Goal: Information Seeking & Learning: Learn about a topic

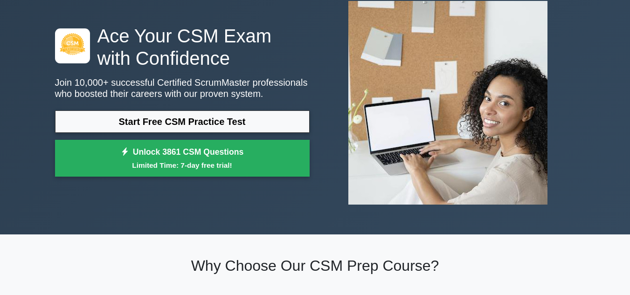
scroll to position [47, 0]
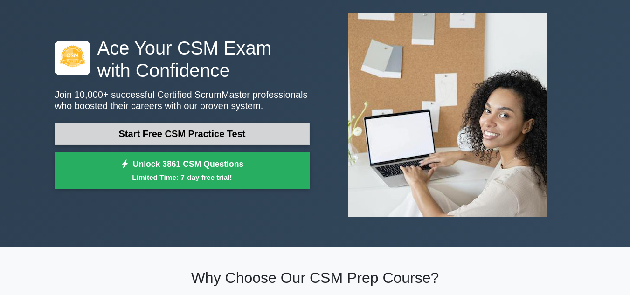
click at [222, 125] on link "Start Free CSM Practice Test" at bounding box center [182, 134] width 255 height 22
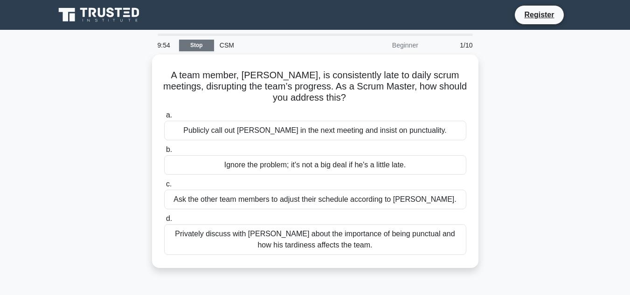
click at [196, 47] on link "Stop" at bounding box center [196, 46] width 35 height 12
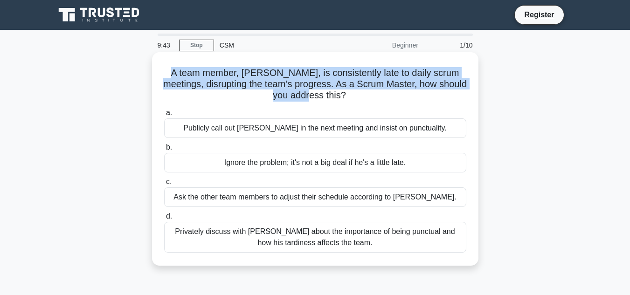
drag, startPoint x: 177, startPoint y: 72, endPoint x: 342, endPoint y: 100, distance: 167.9
click at [342, 97] on h5 "A team member, [PERSON_NAME], is consistently late to daily scrum meetings, dis…" at bounding box center [315, 84] width 304 height 35
copy h5 "A team member, [PERSON_NAME], is consistently late to daily scrum meetings, dis…"
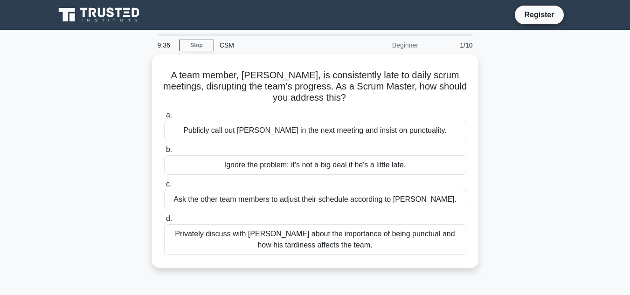
click at [595, 93] on main "9:36 Stop CSM Beginner 1/10 A team member, [PERSON_NAME], is consistently late …" at bounding box center [315, 267] width 630 height 474
click at [546, 174] on div "A team member, [PERSON_NAME], is consistently late to daily scrum meetings, dis…" at bounding box center [315, 167] width 532 height 225
drag, startPoint x: 561, startPoint y: 183, endPoint x: 507, endPoint y: 246, distance: 83.0
click at [507, 246] on div "A team member, [PERSON_NAME], is consistently late to daily scrum meetings, dis…" at bounding box center [315, 167] width 532 height 225
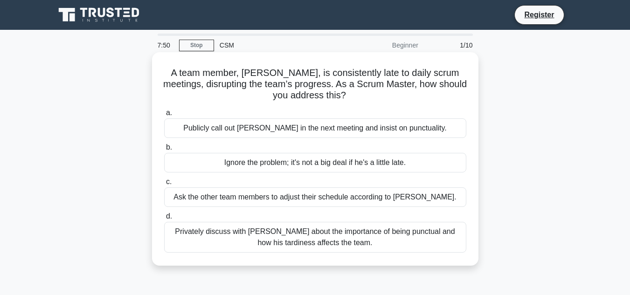
drag, startPoint x: 173, startPoint y: 67, endPoint x: 398, endPoint y: 245, distance: 286.5
click at [397, 245] on div "A team member, Bob, is consistently late to daily scrum meetings, disrupting th…" at bounding box center [315, 159] width 319 height 206
copy div "A team member, Bob, is consistently late to daily scrum meetings, disrupting th…"
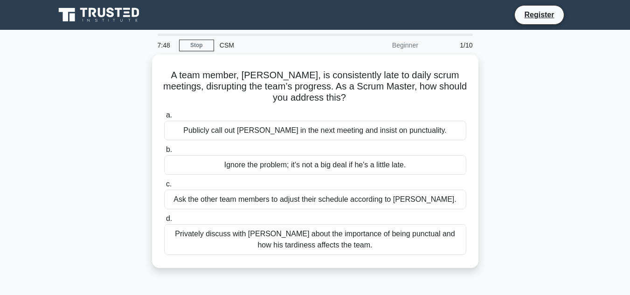
click at [533, 187] on div "A team member, Bob, is consistently late to daily scrum meetings, disrupting th…" at bounding box center [315, 167] width 532 height 225
click at [534, 187] on div "A team member, Bob, is consistently late to daily scrum meetings, disrupting th…" at bounding box center [315, 167] width 532 height 225
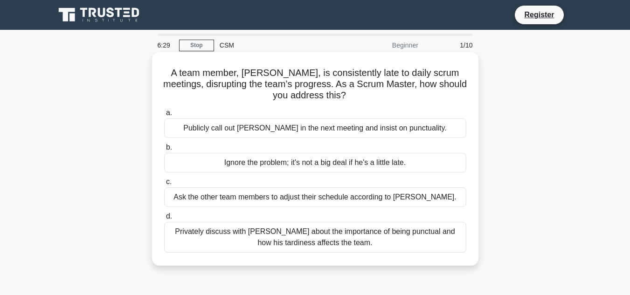
click at [244, 231] on div "Privately discuss with Bob about the importance of being punctual and how his t…" at bounding box center [315, 237] width 302 height 31
click at [164, 220] on input "d. Privately discuss with Bob about the importance of being punctual and how hi…" at bounding box center [164, 217] width 0 height 6
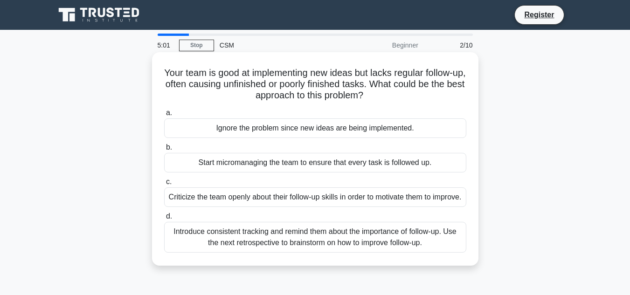
click at [213, 253] on div "Introduce consistent tracking and remind them about the importance of follow-up…" at bounding box center [315, 237] width 302 height 31
click at [164, 220] on input "d. Introduce consistent tracking and remind them about the importance of follow…" at bounding box center [164, 217] width 0 height 6
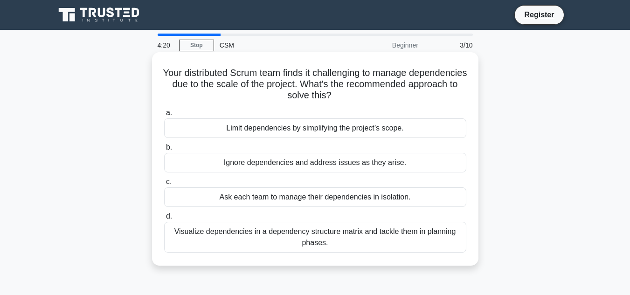
click at [333, 239] on div "Visualize dependencies in a dependency structure matrix and tackle them in plan…" at bounding box center [315, 237] width 302 height 31
click at [164, 220] on input "d. Visualize dependencies in a dependency structure matrix and tackle them in p…" at bounding box center [164, 217] width 0 height 6
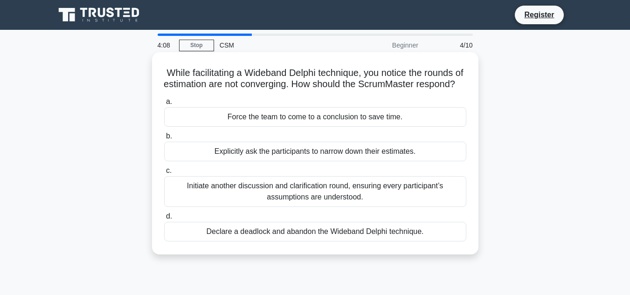
drag, startPoint x: 167, startPoint y: 71, endPoint x: 443, endPoint y: 249, distance: 327.9
click at [443, 249] on div "While facilitating a Wideband Delphi technique, you notice the rounds of estima…" at bounding box center [315, 153] width 319 height 195
copy div "While facilitating a Wideband Delphi technique, you notice the rounds of estima…"
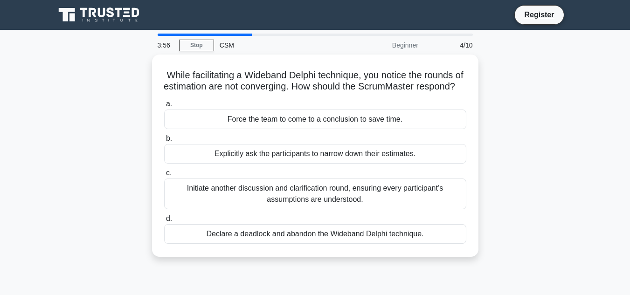
click at [511, 155] on div "While facilitating a Wideband Delphi technique, you notice the rounds of estima…" at bounding box center [315, 162] width 532 height 214
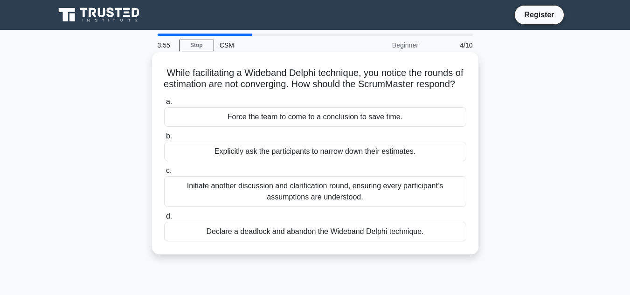
click at [183, 202] on div "Initiate another discussion and clarification round, ensuring every participant…" at bounding box center [315, 191] width 302 height 31
click at [164, 174] on input "c. Initiate another discussion and clarification round, ensuring every particip…" at bounding box center [164, 171] width 0 height 6
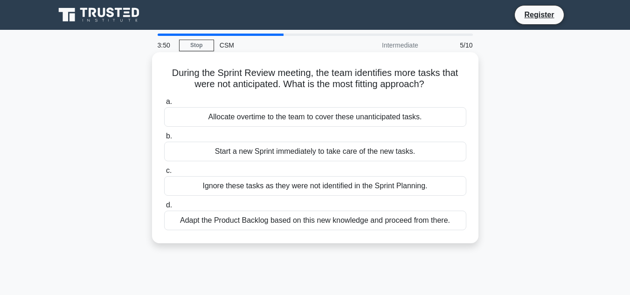
drag, startPoint x: 167, startPoint y: 74, endPoint x: 457, endPoint y: 219, distance: 323.9
click at [456, 218] on div "During the Sprint Review meeting, the team identifies more tasks that were not …" at bounding box center [315, 148] width 319 height 184
copy div "During the Sprint Review meeting, the team identifies more tasks that were not …"
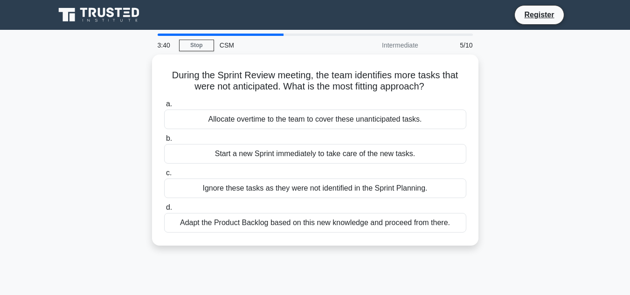
click at [514, 162] on div "During the Sprint Review meeting, the team identifies more tasks that were not …" at bounding box center [315, 156] width 532 height 202
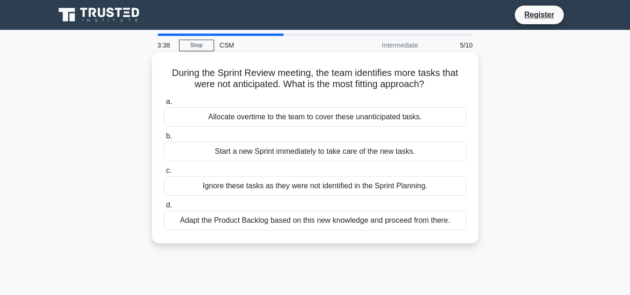
click at [194, 225] on div "Adapt the Product Backlog based on this new knowledge and proceed from there." at bounding box center [315, 221] width 302 height 20
click at [164, 208] on input "d. Adapt the Product Backlog based on this new knowledge and proceed from there." at bounding box center [164, 205] width 0 height 6
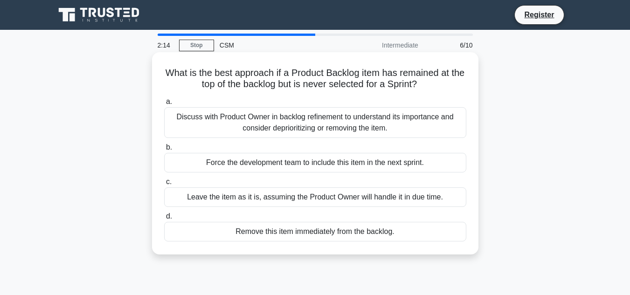
click at [345, 120] on div "Discuss with Product Owner in backlog refinement to understand its importance a…" at bounding box center [315, 122] width 302 height 31
click at [164, 105] on input "a. Discuss with Product Owner in backlog refinement to understand its importanc…" at bounding box center [164, 102] width 0 height 6
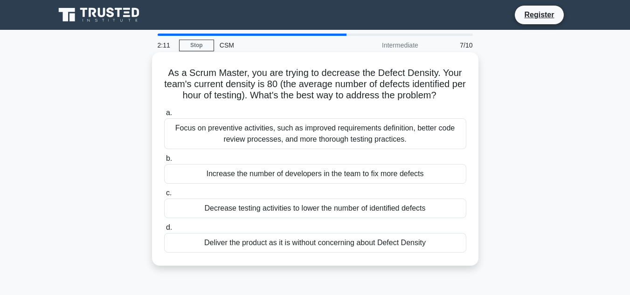
drag, startPoint x: 165, startPoint y: 73, endPoint x: 437, endPoint y: 243, distance: 320.1
click at [437, 243] on div "As a Scrum Master, you are trying to decrease the Defect Density. Your team's c…" at bounding box center [315, 159] width 319 height 206
copy div "As a Scrum Master, you are trying to decrease the Defect Density. Your team's c…"
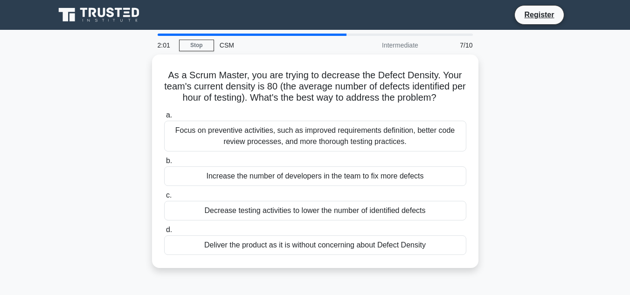
click at [510, 141] on div "As a Scrum Master, you are trying to decrease the Defect Density. Your team's c…" at bounding box center [315, 167] width 532 height 225
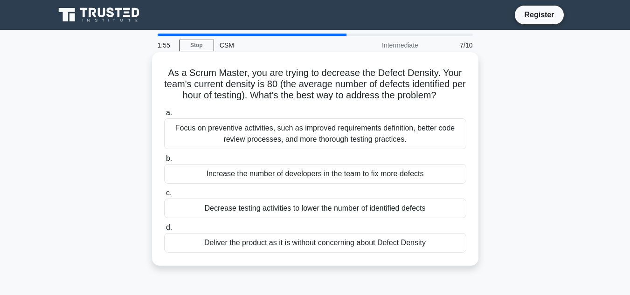
click at [213, 132] on div "Focus on preventive activities, such as improved requirements definition, bette…" at bounding box center [315, 133] width 302 height 31
click at [164, 116] on input "a. Focus on preventive activities, such as improved requirements definition, be…" at bounding box center [164, 113] width 0 height 6
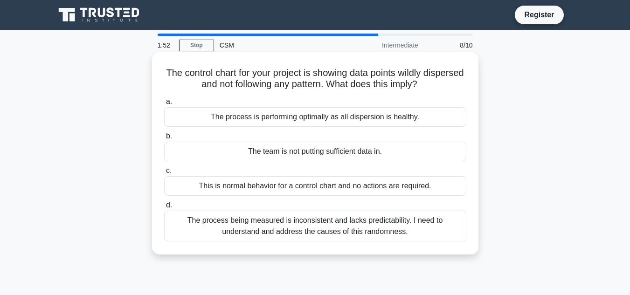
drag, startPoint x: 224, startPoint y: 76, endPoint x: 420, endPoint y: 236, distance: 252.9
click at [420, 236] on div "The control chart for your project is showing data points wildly dispersed and …" at bounding box center [315, 153] width 319 height 195
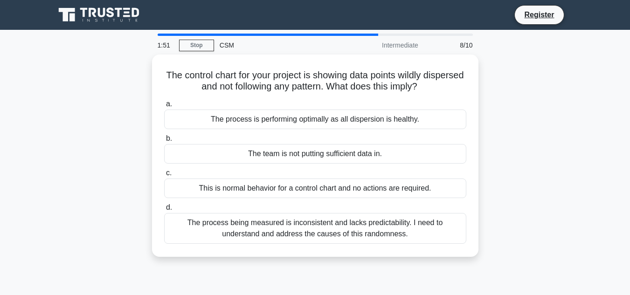
copy div "The control chart for your project is showing data points wildly dispersed and …"
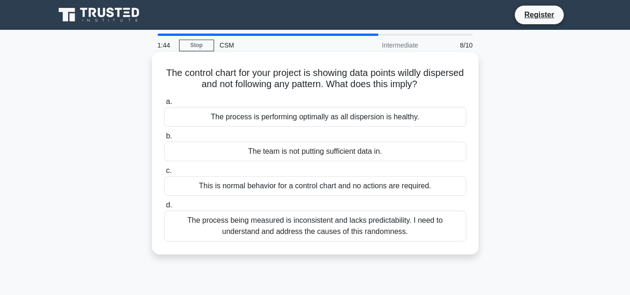
drag, startPoint x: 503, startPoint y: 146, endPoint x: 473, endPoint y: 156, distance: 31.6
click at [504, 146] on div "The control chart for your project is showing data points wildly dispersed and …" at bounding box center [315, 162] width 532 height 214
click at [291, 235] on div "The process being measured is inconsistent and lacks predictability. I need to …" at bounding box center [315, 226] width 302 height 31
click at [164, 208] on input "d. The process being measured is inconsistent and lacks predictability. I need …" at bounding box center [164, 205] width 0 height 6
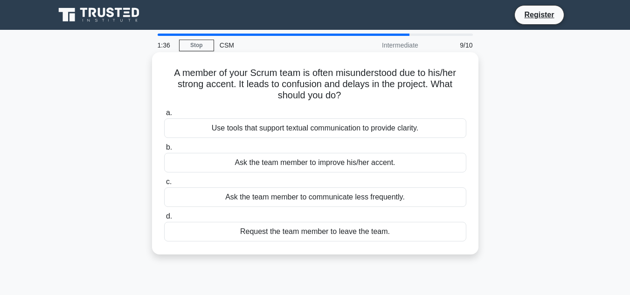
drag, startPoint x: 175, startPoint y: 72, endPoint x: 432, endPoint y: 236, distance: 305.6
click at [432, 236] on div "A member of your Scrum team is often misunderstood due to his/her strong accent…" at bounding box center [315, 153] width 319 height 195
copy div "member of your Scrum team is often misunderstood due to his/her strong accent. …"
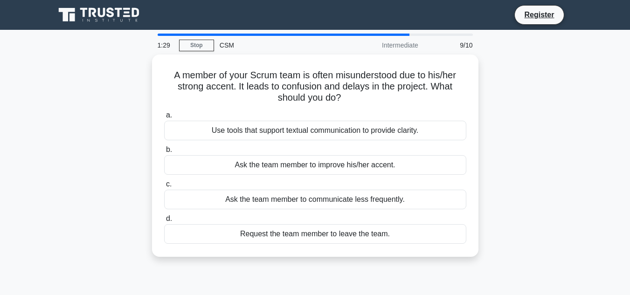
click at [547, 130] on div "A member of your Scrum team is often misunderstood due to his/her strong accent…" at bounding box center [315, 162] width 532 height 214
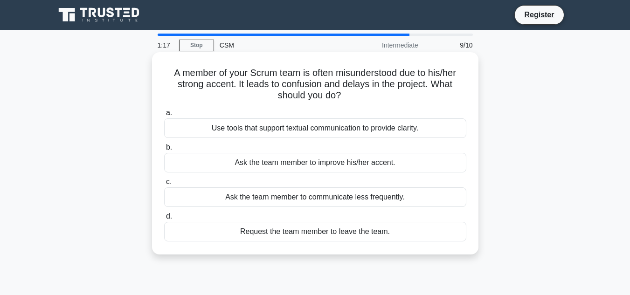
click at [369, 135] on div "Use tools that support textual communication to provide clarity." at bounding box center [315, 128] width 302 height 20
click at [164, 116] on input "a. Use tools that support textual communication to provide clarity." at bounding box center [164, 113] width 0 height 6
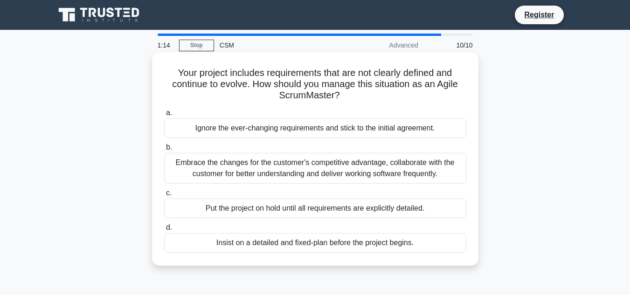
drag, startPoint x: 169, startPoint y: 72, endPoint x: 420, endPoint y: 244, distance: 304.5
click at [420, 244] on div "Your project includes requirements that are not clearly defined and continue to…" at bounding box center [315, 159] width 319 height 206
copy div "Your project includes requirements that are not clearly defined and continue to…"
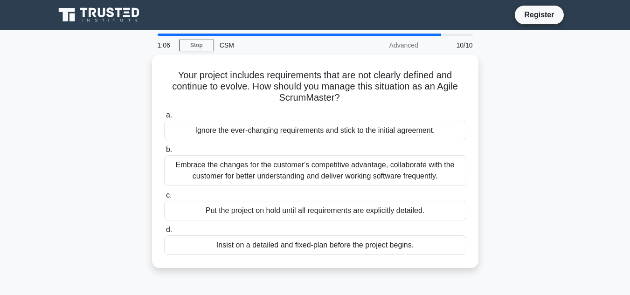
click at [520, 107] on div "Your project includes requirements that are not clearly defined and continue to…" at bounding box center [315, 167] width 532 height 225
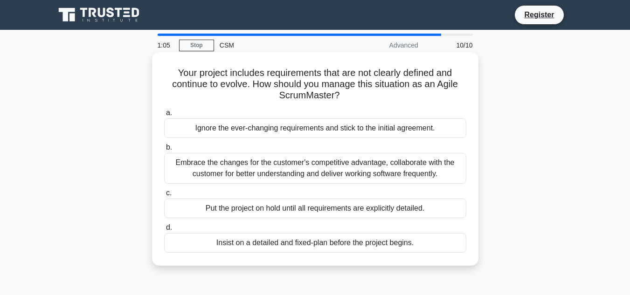
click at [276, 168] on div "Embrace the changes for the customer's competitive advantage, collaborate with …" at bounding box center [315, 168] width 302 height 31
click at [164, 151] on input "b. Embrace the changes for the customer's competitive advantage, collaborate wi…" at bounding box center [164, 148] width 0 height 6
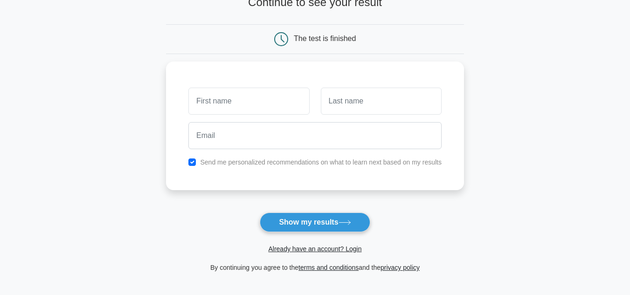
scroll to position [93, 0]
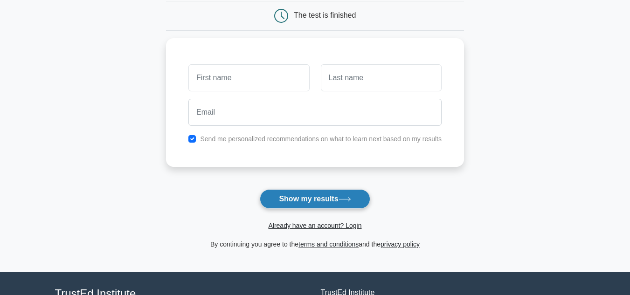
click at [325, 192] on button "Show my results" at bounding box center [315, 199] width 110 height 20
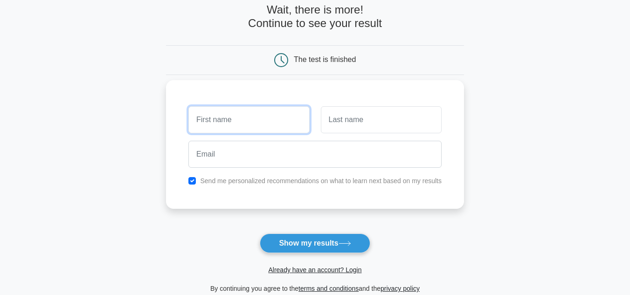
scroll to position [47, 0]
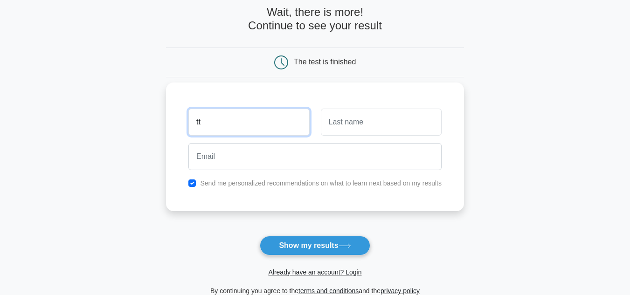
type input "tt"
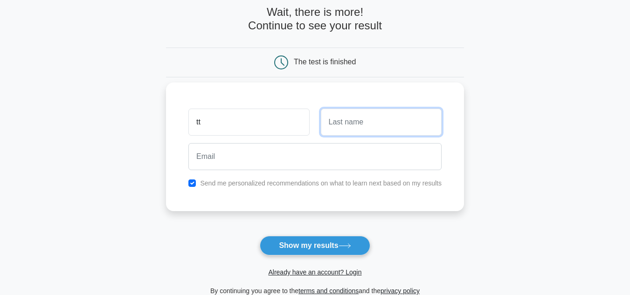
click at [367, 127] on input "text" at bounding box center [381, 122] width 121 height 27
type input "ttt"
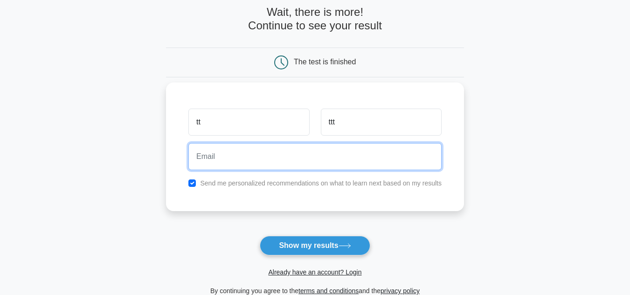
click at [253, 166] on input "email" at bounding box center [314, 156] width 253 height 27
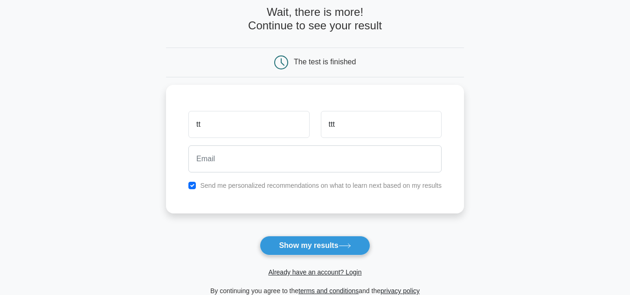
drag, startPoint x: 513, startPoint y: 199, endPoint x: 506, endPoint y: 200, distance: 7.5
click at [513, 199] on main "Wait, there is more! Continue to see your result The test is finished tt ttt" at bounding box center [315, 151] width 630 height 336
drag, startPoint x: 307, startPoint y: 250, endPoint x: 377, endPoint y: 284, distance: 78.0
click at [383, 283] on form "Wait, there is more! Continue to see your result The test is finished tt ttt" at bounding box center [315, 151] width 298 height 291
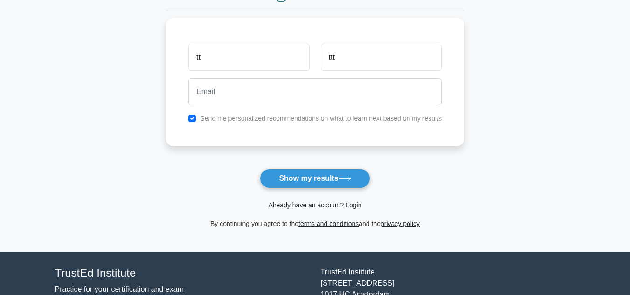
scroll to position [140, 0]
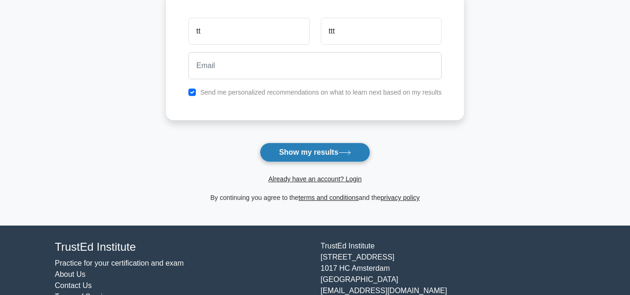
click at [319, 159] on button "Show my results" at bounding box center [315, 153] width 110 height 20
click at [188, 92] on div "Send me personalized recommendations on what to learn next based on my results" at bounding box center [315, 89] width 264 height 11
click at [193, 89] on input "checkbox" at bounding box center [191, 89] width 7 height 7
checkbox input "false"
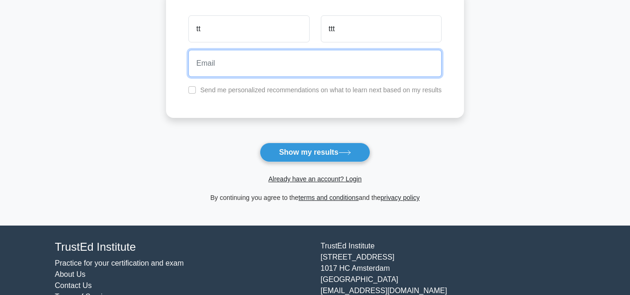
click at [209, 72] on input "email" at bounding box center [314, 63] width 253 height 27
type input "zaimazid@outlook.com"
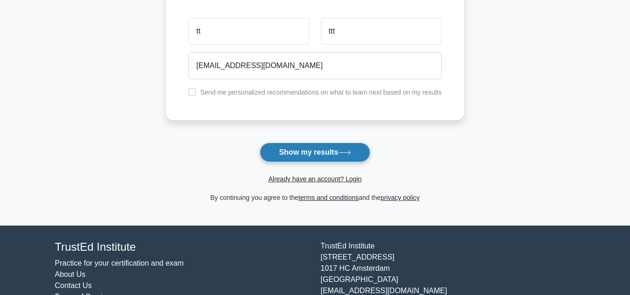
click at [337, 162] on button "Show my results" at bounding box center [315, 153] width 110 height 20
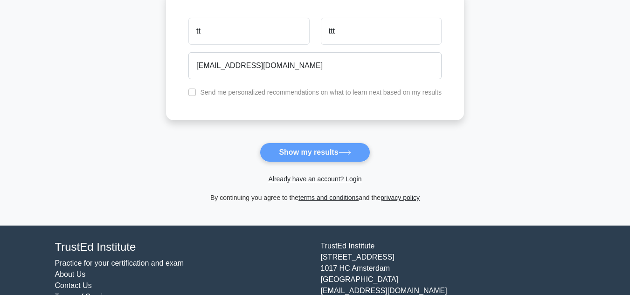
click at [325, 154] on form "Wait, there is more! Continue to see your result The test is finished tt ttt" at bounding box center [315, 57] width 298 height 291
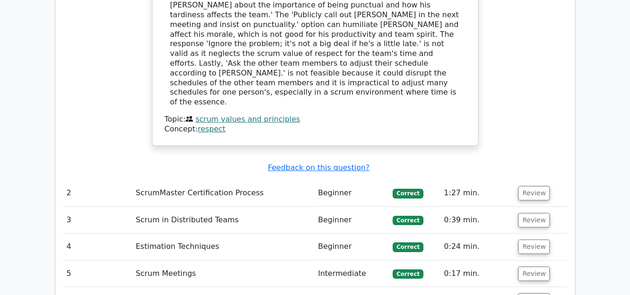
scroll to position [1119, 0]
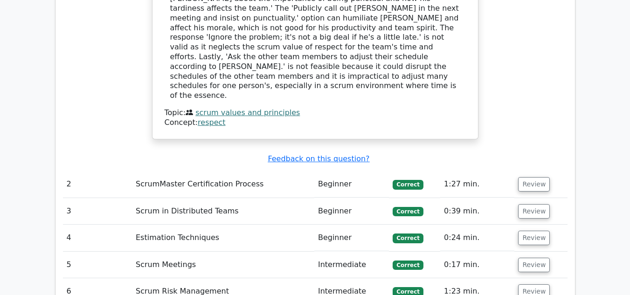
click at [410, 180] on span "Correct" at bounding box center [408, 184] width 30 height 9
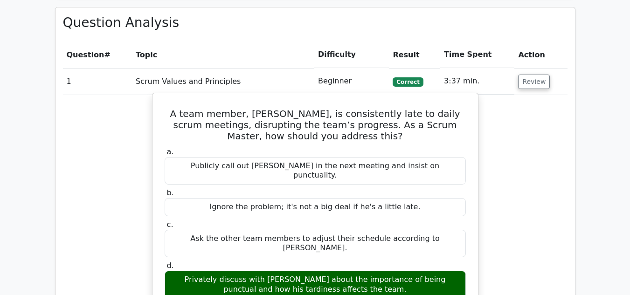
scroll to position [723, 0]
